Goal: Information Seeking & Learning: Learn about a topic

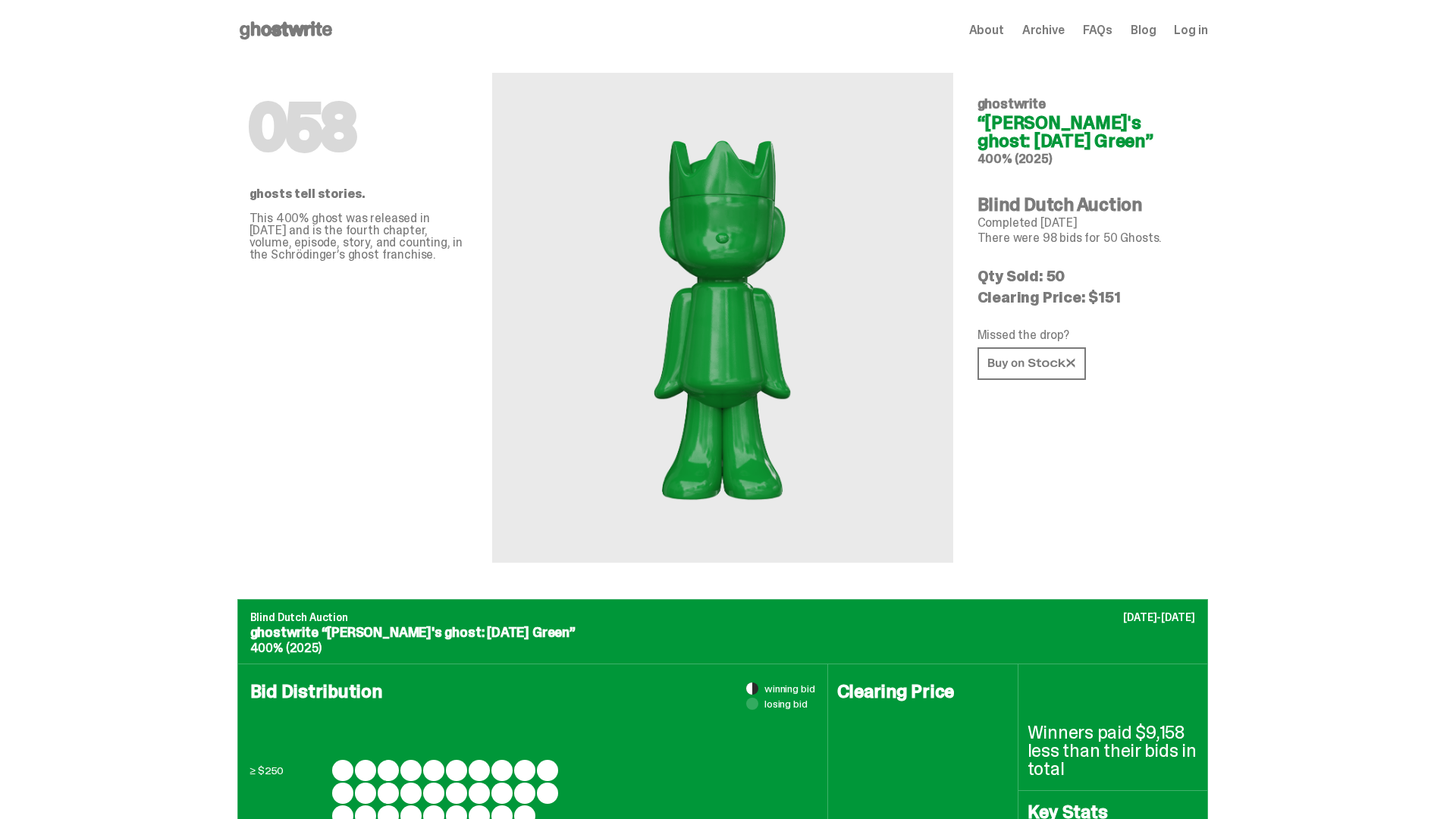
scroll to position [738, 0]
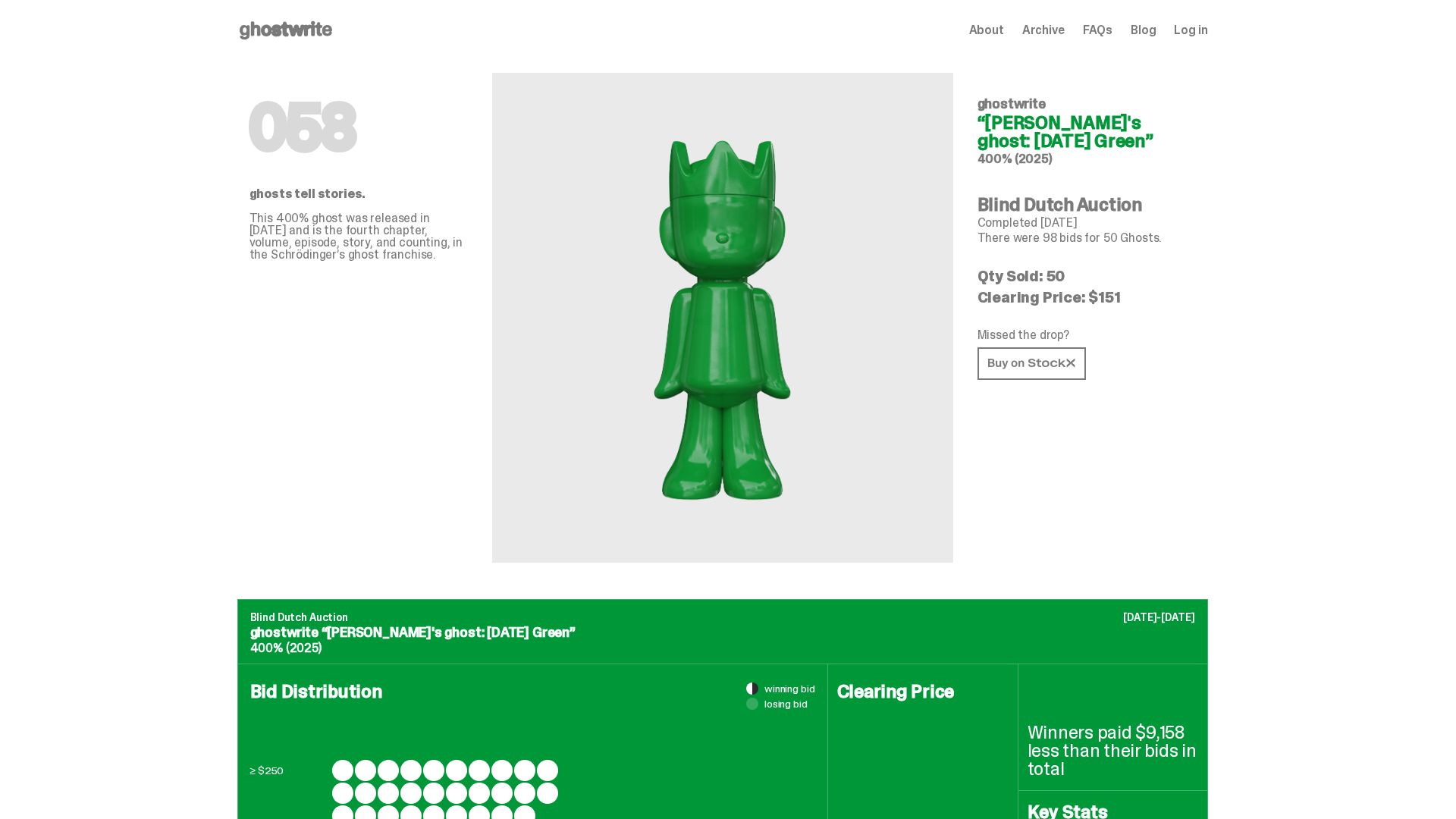
scroll to position [1980, 0]
